Goal: Task Accomplishment & Management: Manage account settings

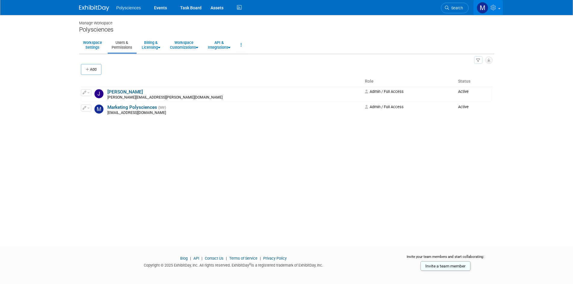
click at [499, 8] on span at bounding box center [499, 8] width 2 height 1
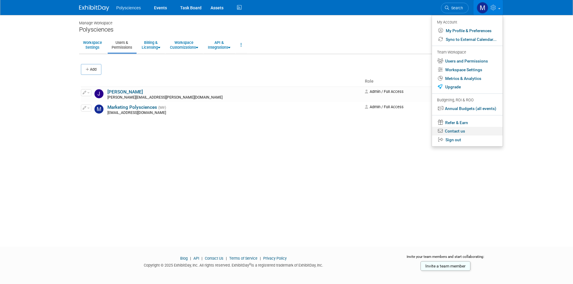
click at [462, 131] on link "Contact us" at bounding box center [467, 131] width 71 height 9
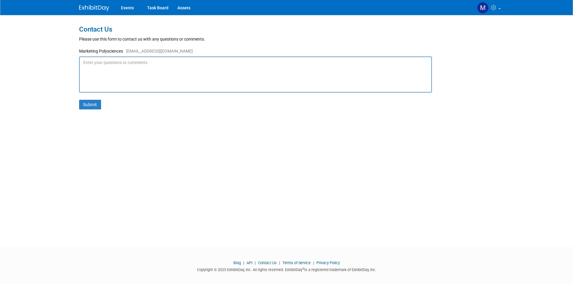
click at [158, 62] on textarea at bounding box center [255, 75] width 353 height 36
click at [119, 68] on textarea at bounding box center [255, 75] width 353 height 36
click at [173, 64] on textarea "We are trying to send an invite to" at bounding box center [255, 75] width 353 height 36
paste textarea "o"
click at [162, 62] on textarea "We are trying to send an invite to" at bounding box center [255, 75] width 353 height 36
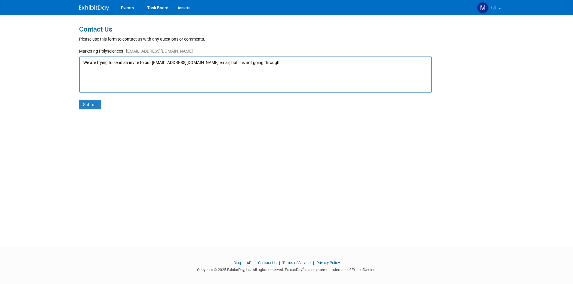
click at [254, 59] on textarea "We are trying to send an invite to our sales@polysciences.com email, but it is …" at bounding box center [255, 75] width 353 height 36
click at [269, 63] on textarea "We are trying to send an invite to our sales@polysciences.com email, but it is …" at bounding box center [255, 75] width 353 height 36
type textarea "We are trying to send an invite to our sales@polysciences.com email, but it is …"
click at [95, 104] on button "Submit" at bounding box center [90, 105] width 22 height 10
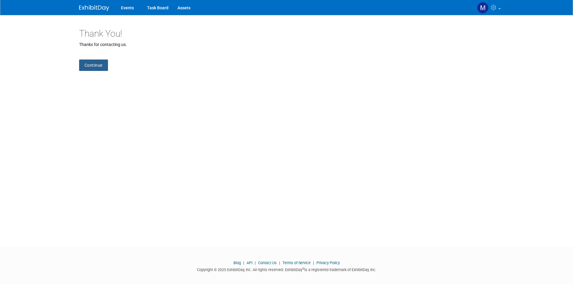
click at [106, 61] on link "Continue" at bounding box center [93, 65] width 29 height 11
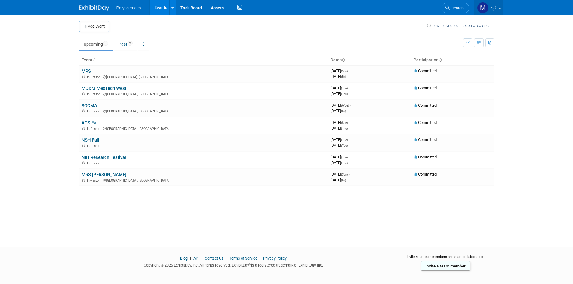
click at [491, 8] on icon at bounding box center [494, 7] width 7 height 5
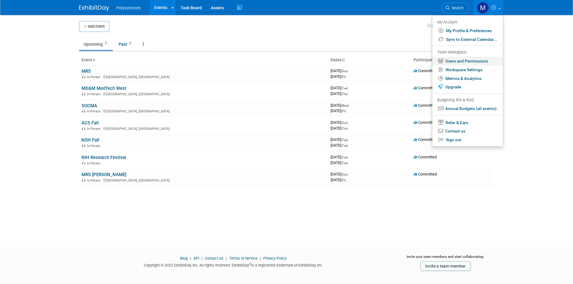
click at [467, 62] on link "Users and Permissions" at bounding box center [467, 61] width 71 height 9
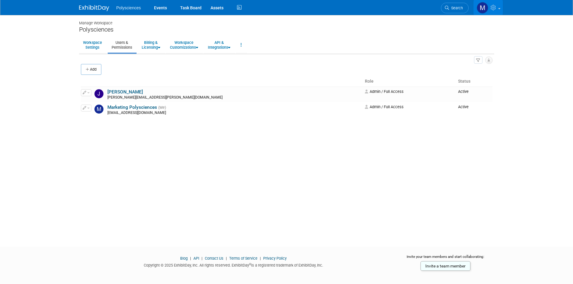
click at [493, 9] on icon at bounding box center [494, 7] width 7 height 5
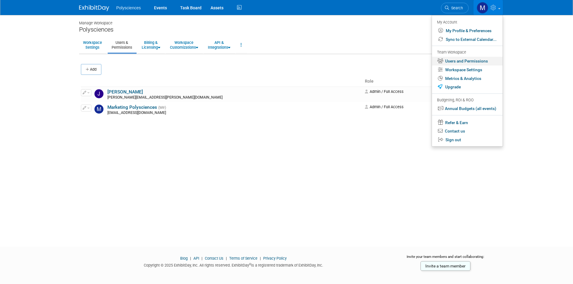
click at [472, 61] on link "Users and Permissions" at bounding box center [467, 61] width 71 height 9
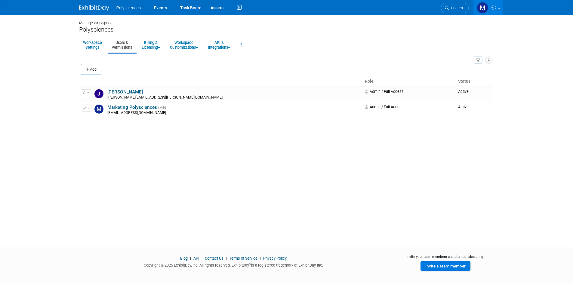
click at [452, 267] on link "Invite a team member" at bounding box center [446, 266] width 50 height 10
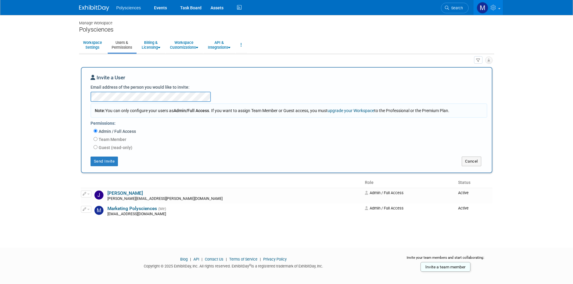
click at [232, 94] on div "Invite a User Email address of the person you would like to invite: Note: You c…" at bounding box center [287, 120] width 392 height 92
click at [114, 162] on button "Send Invite" at bounding box center [105, 162] width 28 height 10
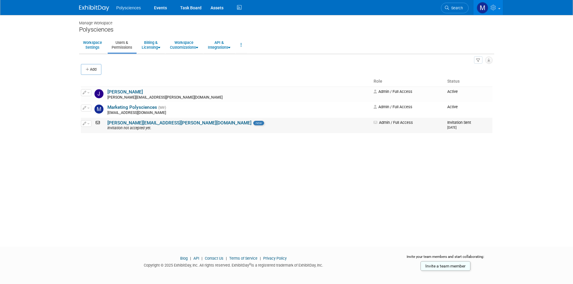
click at [88, 124] on span "button" at bounding box center [88, 123] width 2 height 1
click at [94, 132] on link "Edit" at bounding box center [105, 133] width 48 height 8
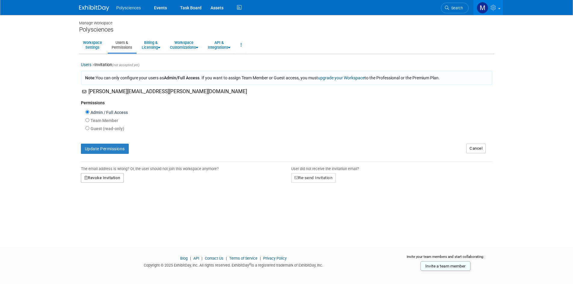
click at [119, 181] on button "Revoke Invitation" at bounding box center [102, 178] width 43 height 10
click at [98, 206] on link "Yes" at bounding box center [96, 204] width 18 height 10
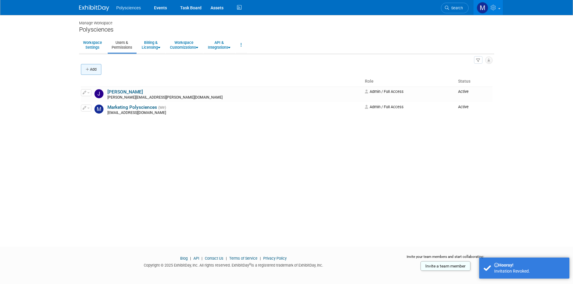
click at [98, 72] on button "Add" at bounding box center [91, 69] width 20 height 11
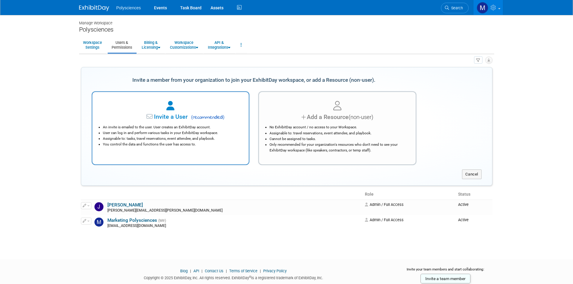
click at [186, 115] on span "Invite a User" at bounding box center [151, 116] width 71 height 7
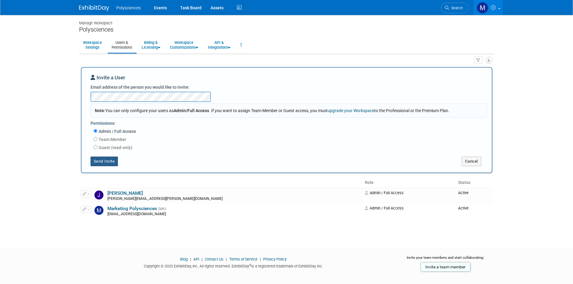
click at [99, 162] on button "Send Invite" at bounding box center [105, 162] width 28 height 10
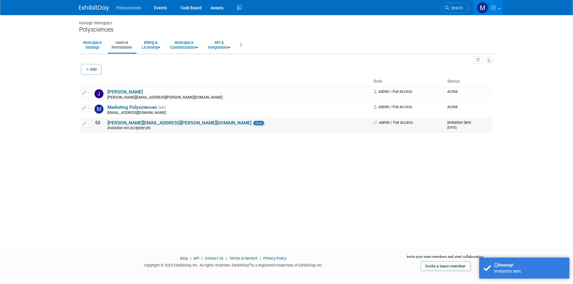
click at [90, 123] on button "button" at bounding box center [86, 123] width 11 height 7
click at [89, 132] on icon at bounding box center [89, 133] width 5 height 4
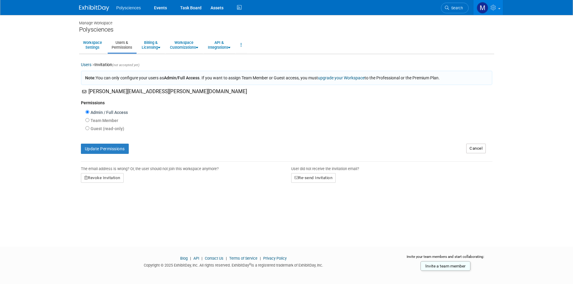
click at [104, 92] on span "seth.burkhardt@polysciences.com" at bounding box center [167, 91] width 159 height 6
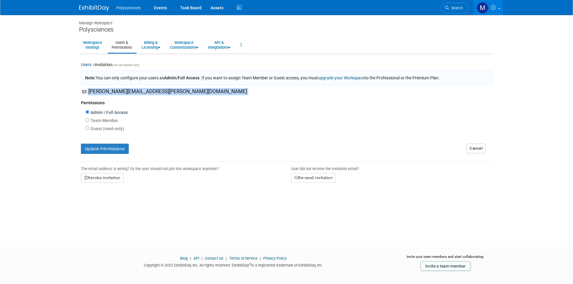
click at [104, 92] on span "seth.burkhardt@polysciences.com" at bounding box center [167, 91] width 159 height 6
click at [116, 91] on span "seth.burkhardt@polysciences.com" at bounding box center [167, 91] width 159 height 6
drag, startPoint x: 121, startPoint y: 92, endPoint x: 89, endPoint y: 92, distance: 32.2
click at [89, 92] on span "seth.burkhardt@polysciences.com" at bounding box center [167, 91] width 159 height 6
click at [113, 178] on button "Revoke Invitation" at bounding box center [102, 178] width 43 height 10
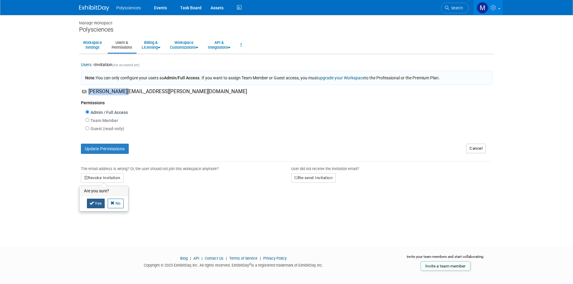
click at [99, 205] on link "Yes" at bounding box center [96, 204] width 18 height 10
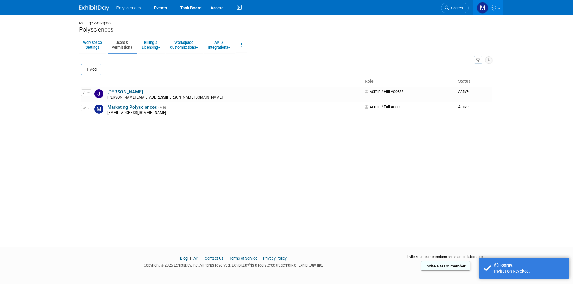
click at [81, 179] on div "Manage Workspace Polysciences Workspace Settings Users & Permissions Billing & …" at bounding box center [287, 125] width 424 height 221
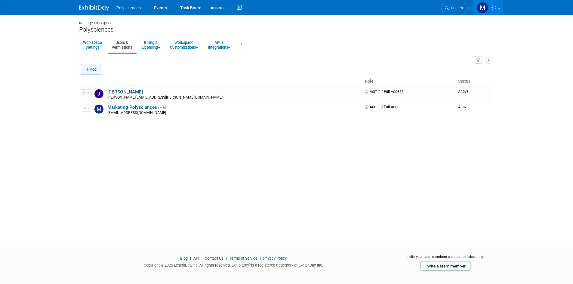
click at [97, 69] on button "Add" at bounding box center [91, 69] width 20 height 11
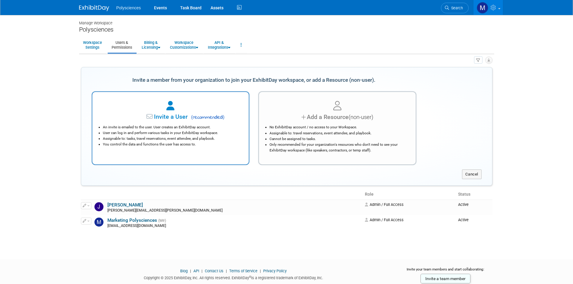
click at [166, 111] on div at bounding box center [171, 106] width 142 height 13
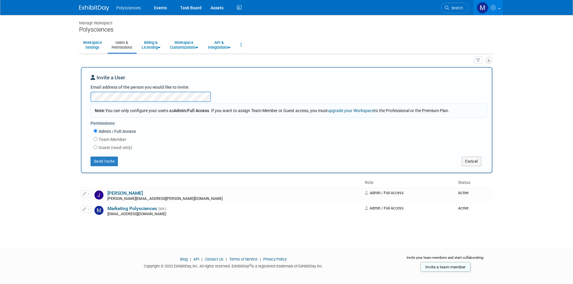
click at [231, 95] on div "Invite a User Email address of the person you would like to invite: Note: You c…" at bounding box center [287, 120] width 392 height 92
click at [107, 161] on button "Send Invite" at bounding box center [105, 162] width 28 height 10
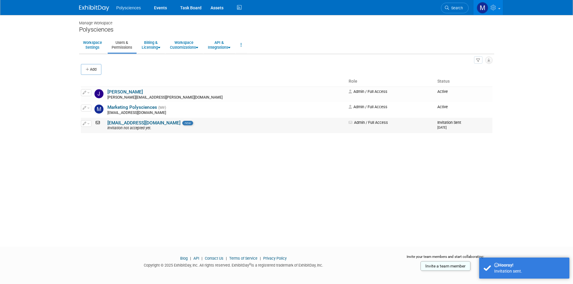
click at [88, 123] on span "button" at bounding box center [88, 123] width 2 height 1
click at [95, 132] on link "Edit" at bounding box center [105, 133] width 48 height 8
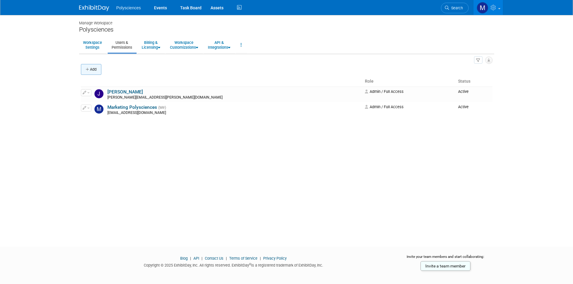
click at [95, 67] on button "Add" at bounding box center [91, 69] width 20 height 11
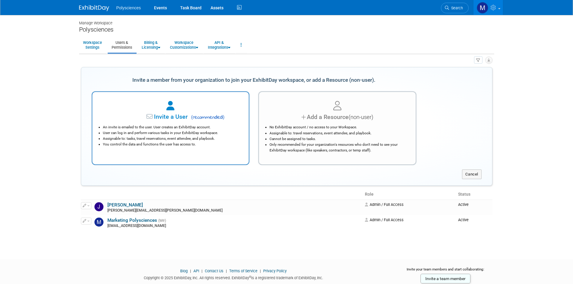
click at [181, 112] on div at bounding box center [171, 106] width 142 height 13
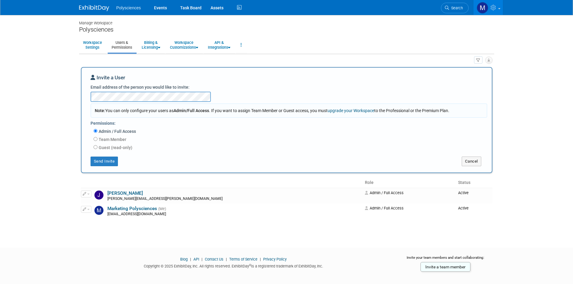
click at [241, 94] on div "Invite a User Email address of the person you would like to invite: Note: You c…" at bounding box center [287, 120] width 392 height 92
click at [115, 162] on button "Send Invite" at bounding box center [105, 162] width 28 height 10
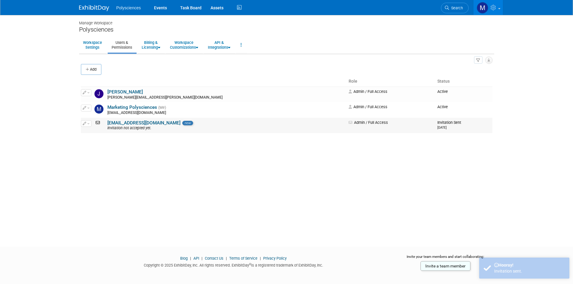
click at [139, 122] on link "sales@polysciences.com" at bounding box center [143, 122] width 73 height 5
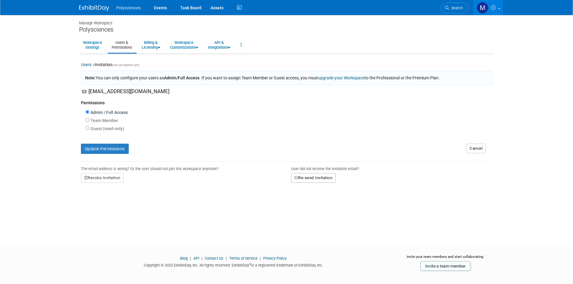
click at [312, 178] on button "Re-send Invitation" at bounding box center [313, 178] width 45 height 10
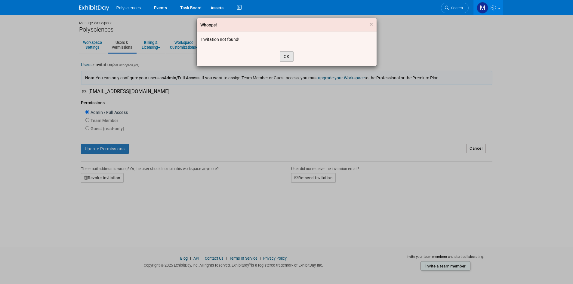
click at [286, 58] on button "OK" at bounding box center [287, 56] width 14 height 10
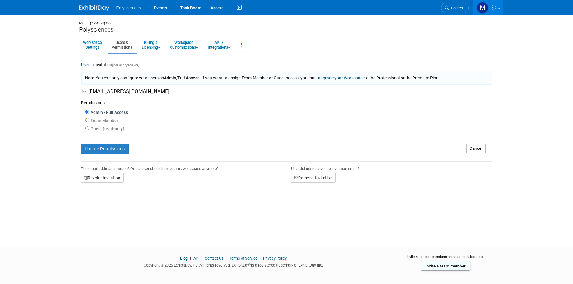
click at [89, 64] on link "Users" at bounding box center [86, 64] width 11 height 5
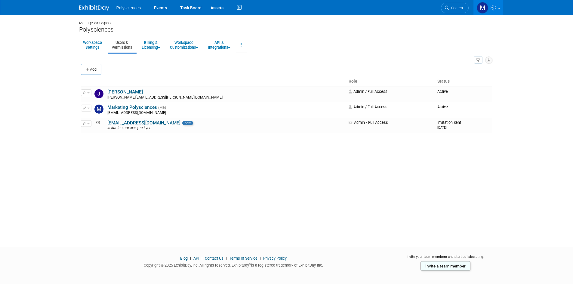
click at [138, 167] on div "Manage Workspace Polysciences Workspace Settings Users & Permissions Billing & …" at bounding box center [287, 125] width 424 height 221
